Goal: Check status

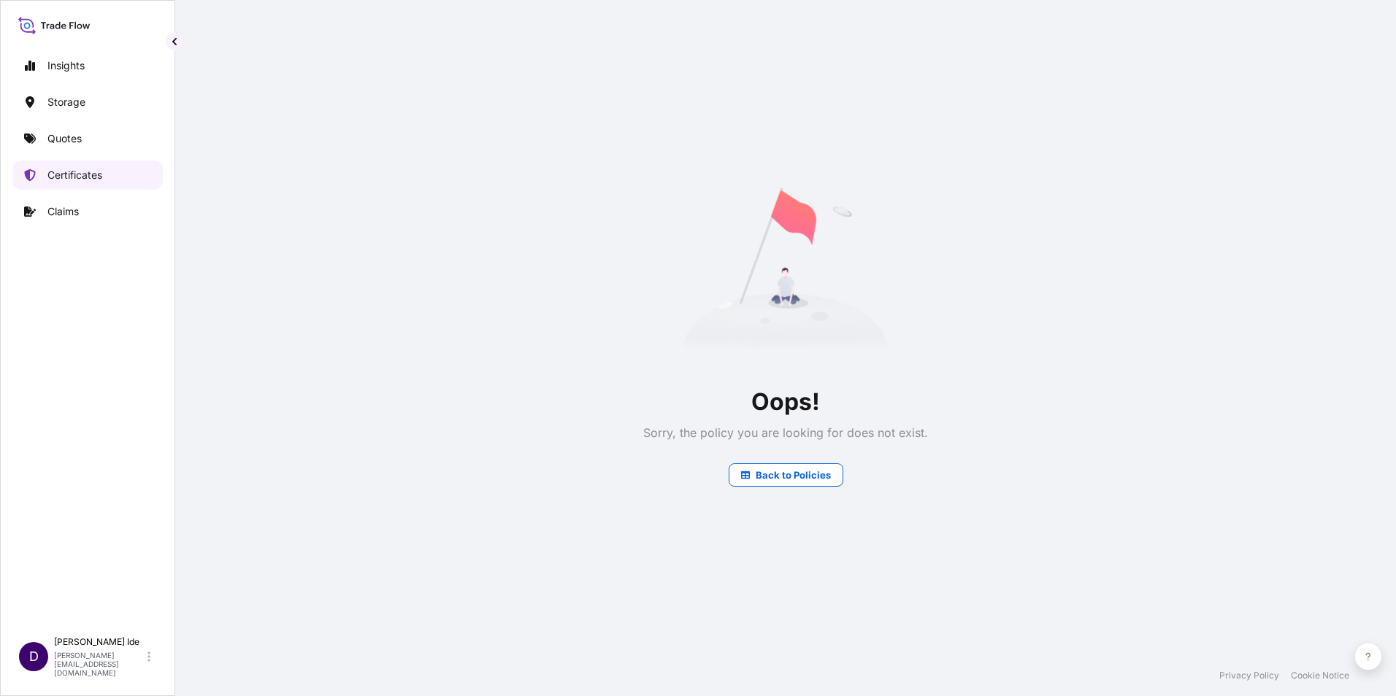
click at [77, 180] on p "Certificates" at bounding box center [74, 175] width 55 height 15
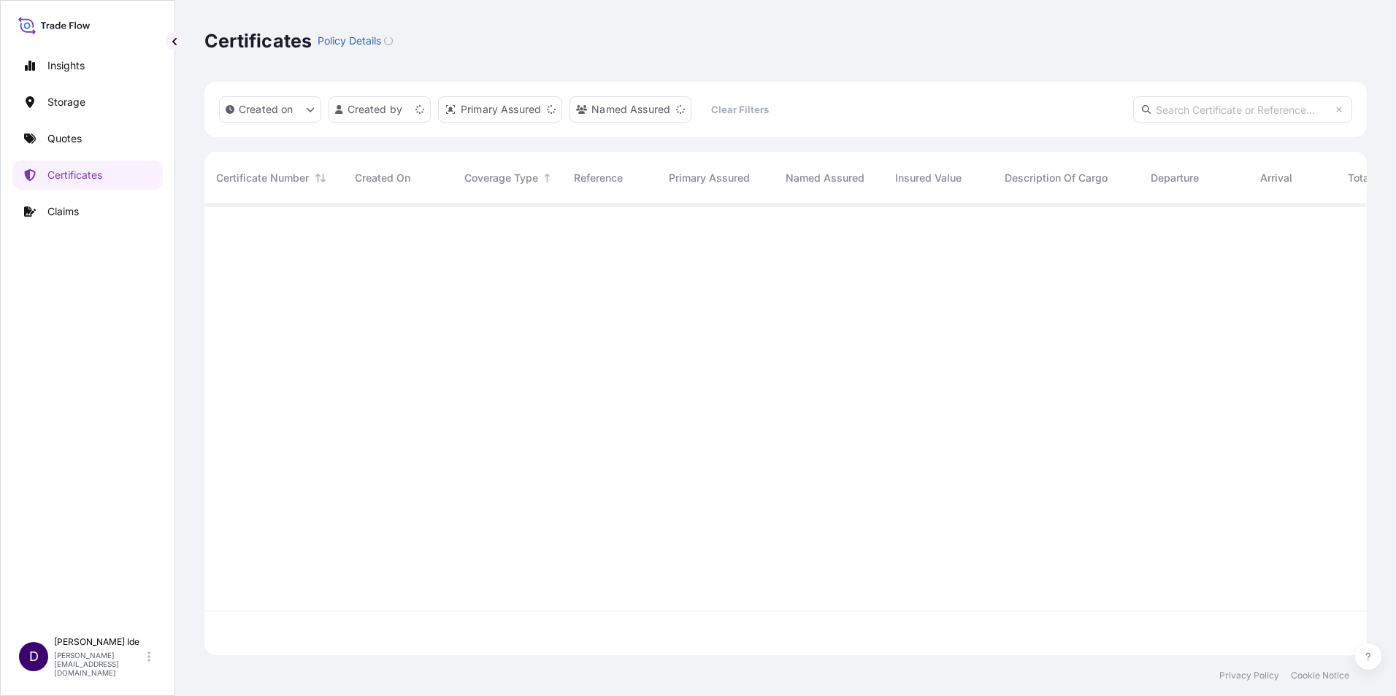
scroll to position [448, 1151]
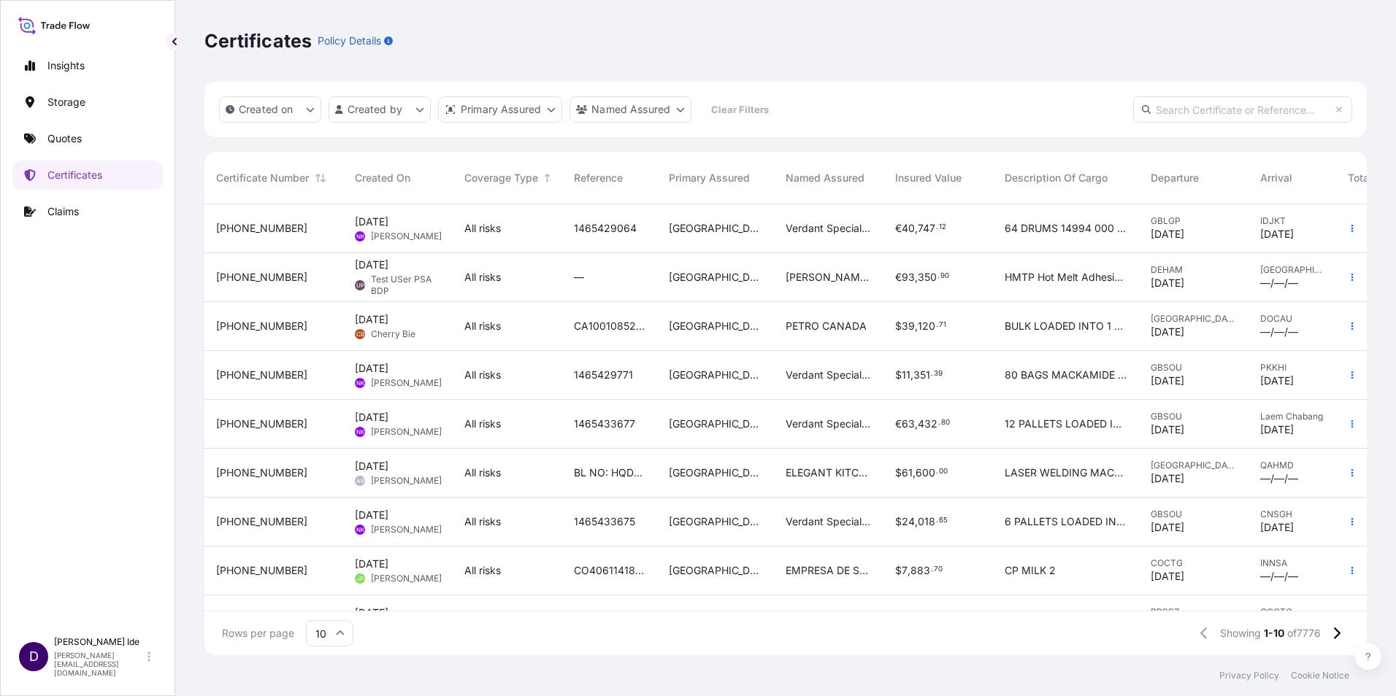
click at [1178, 112] on input "text" at bounding box center [1242, 109] width 219 height 26
paste input "31591-15"
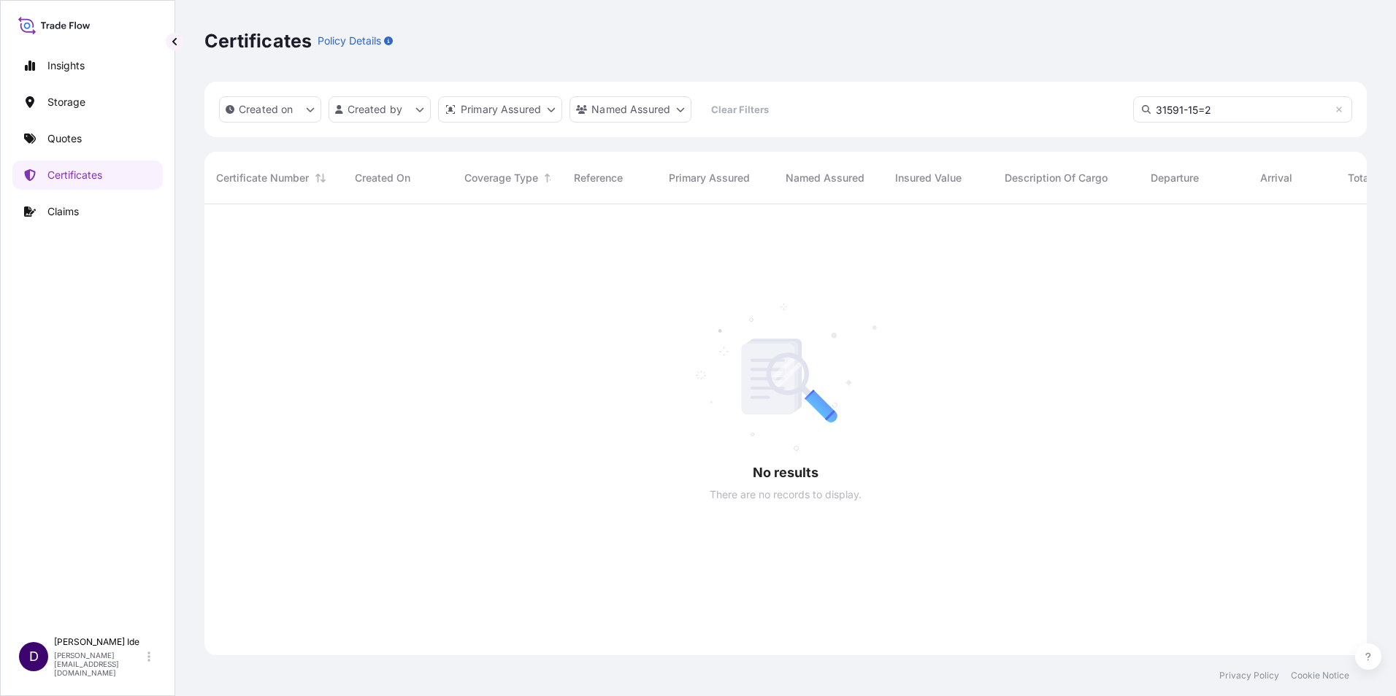
scroll to position [493, 1151]
type input "31591-15=2"
